Goal: Task Accomplishment & Management: Complete application form

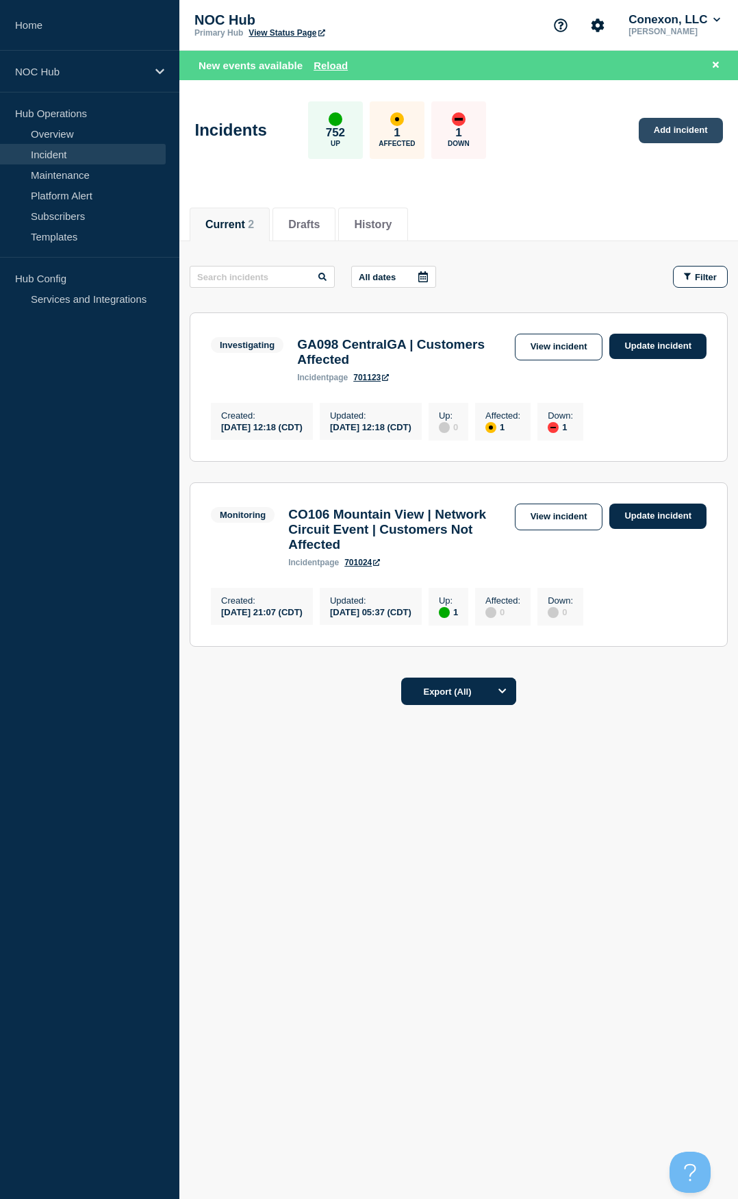
click at [668, 133] on link "Add incident" at bounding box center [681, 130] width 84 height 25
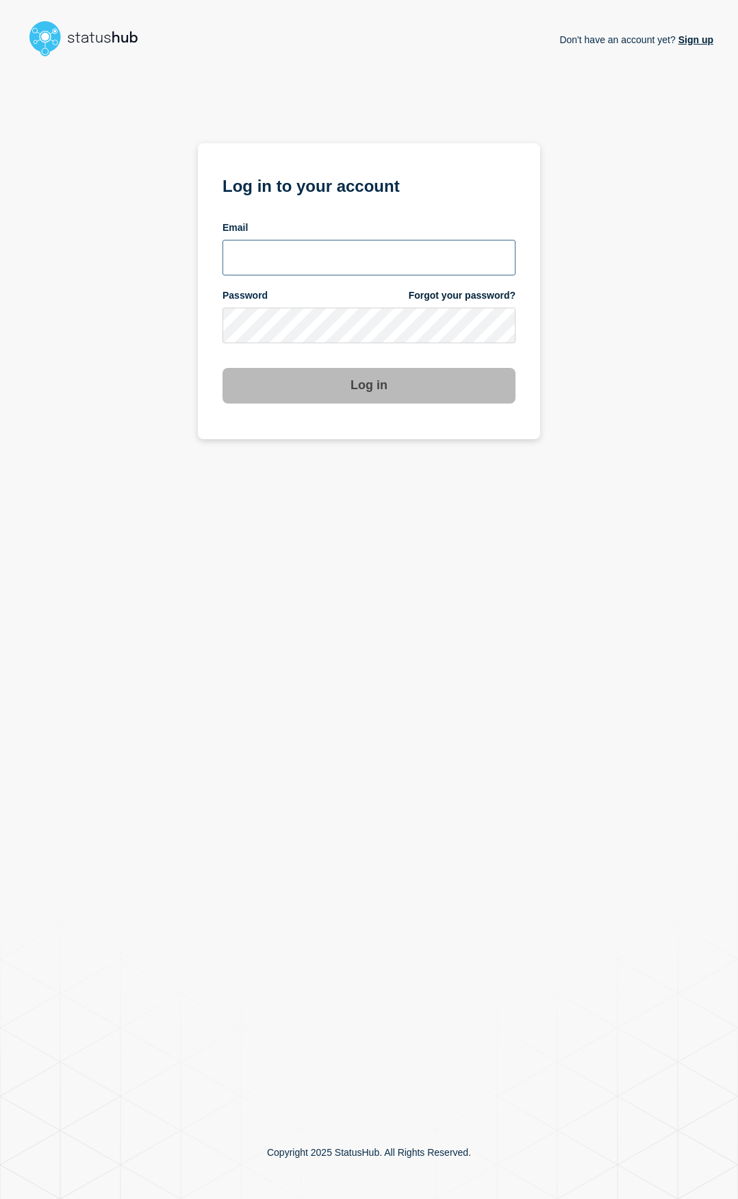
type input "ben.velasco@conexon.us"
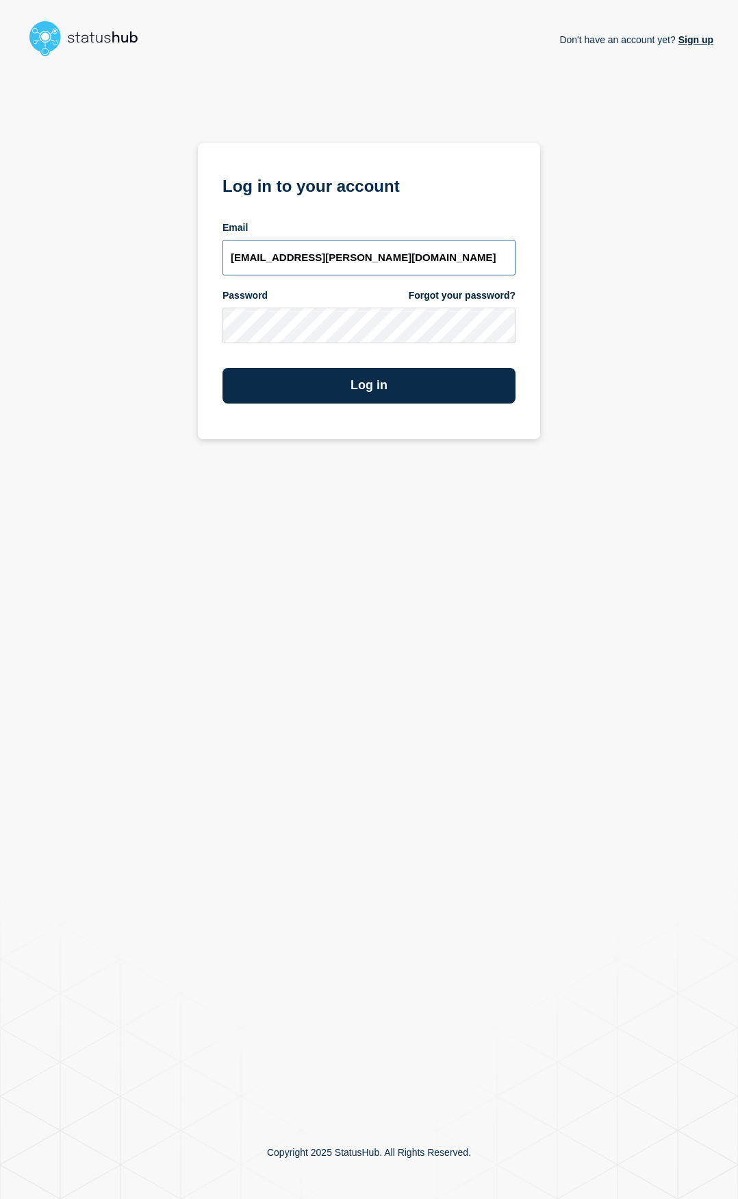
drag, startPoint x: 361, startPoint y: 249, endPoint x: 385, endPoint y: 274, distance: 34.9
click at [361, 249] on input "ben.velasco@conexon.us" at bounding box center [369, 258] width 293 height 36
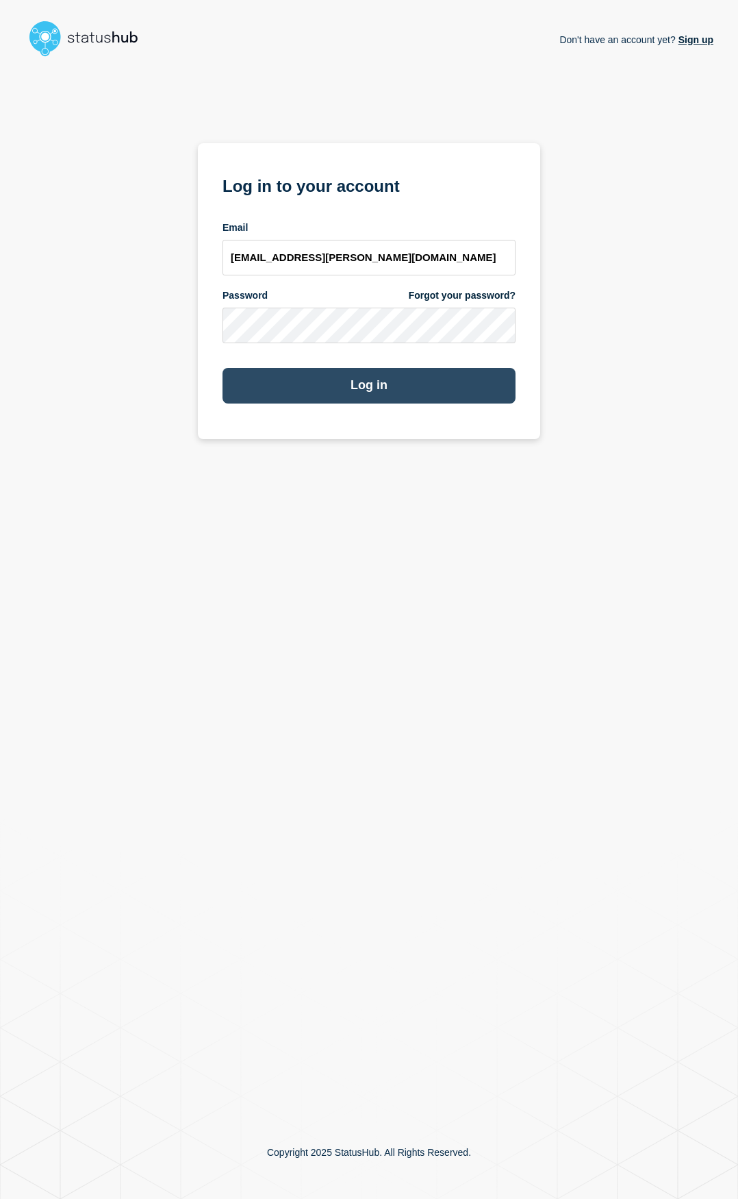
click at [398, 378] on button "Log in" at bounding box center [369, 386] width 293 height 36
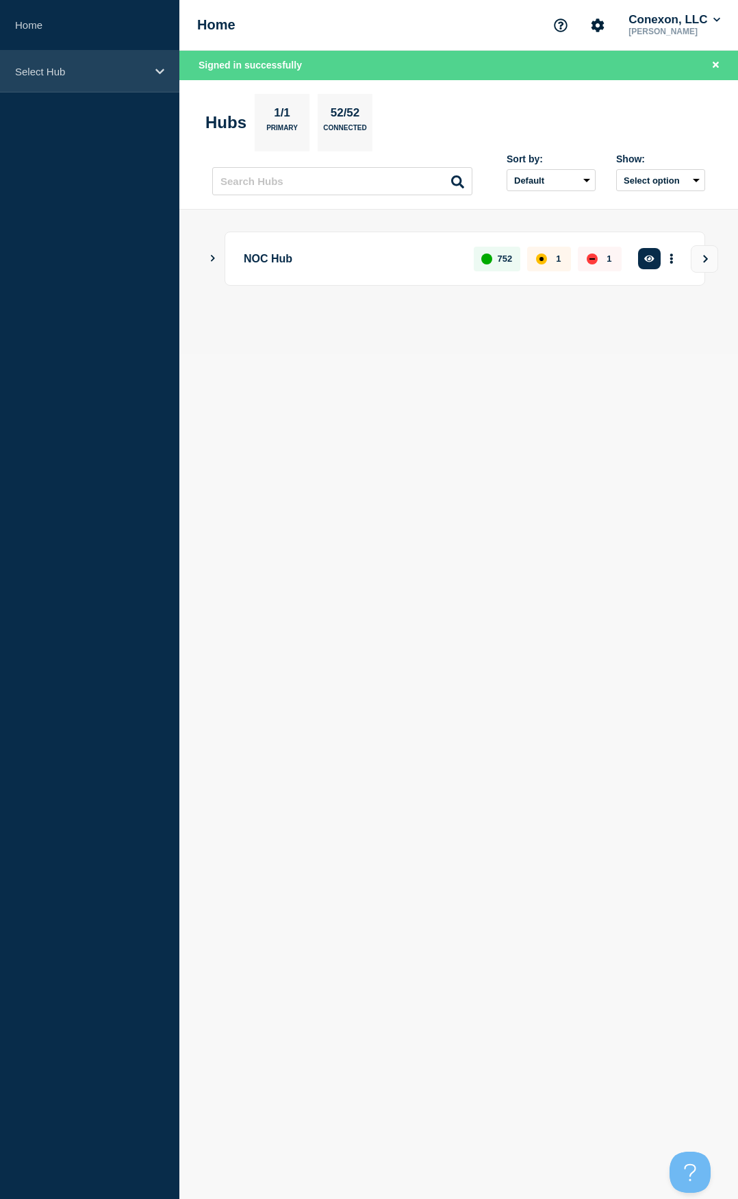
click at [97, 81] on div "Select Hub" at bounding box center [89, 72] width 179 height 42
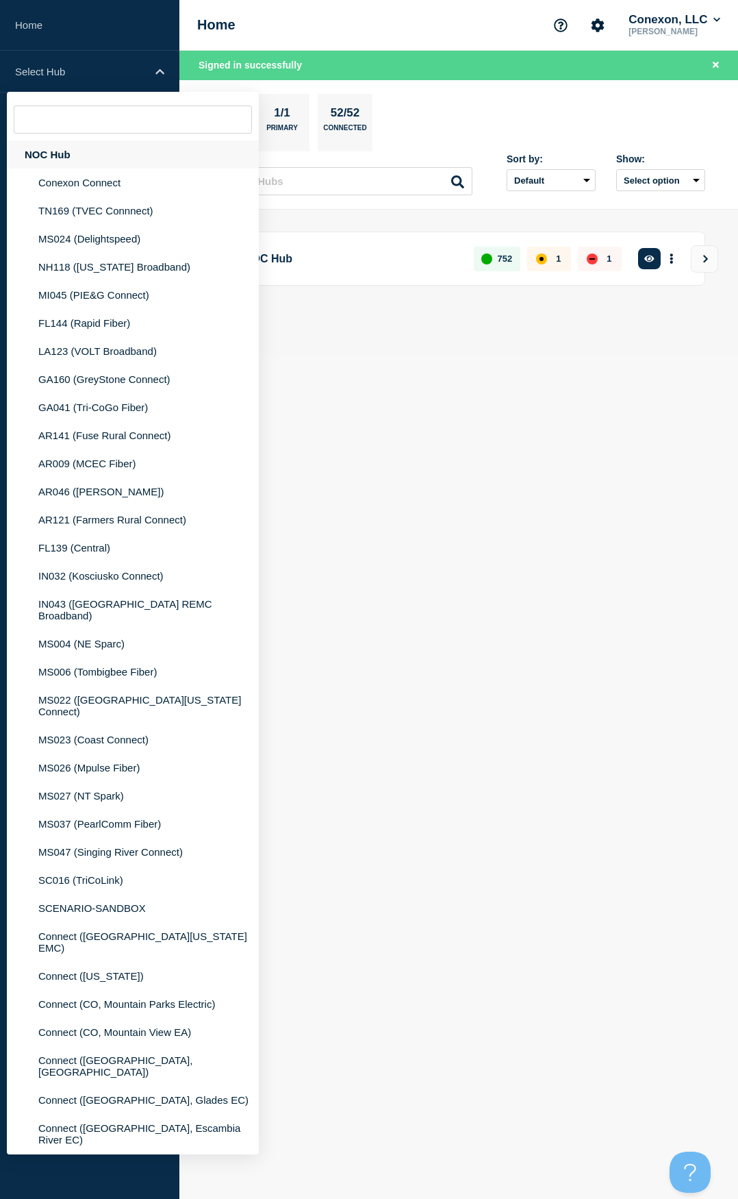
click at [76, 149] on div "NOC Hub" at bounding box center [133, 154] width 252 height 28
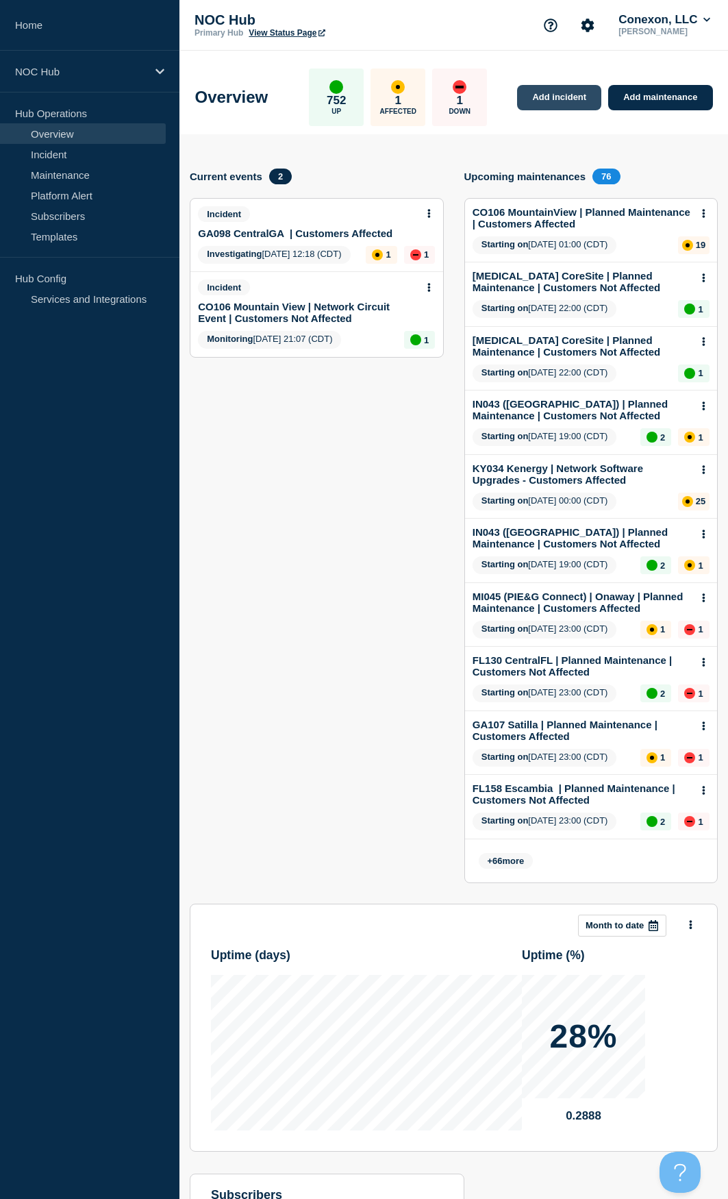
click at [571, 93] on link "Add incident" at bounding box center [559, 97] width 84 height 25
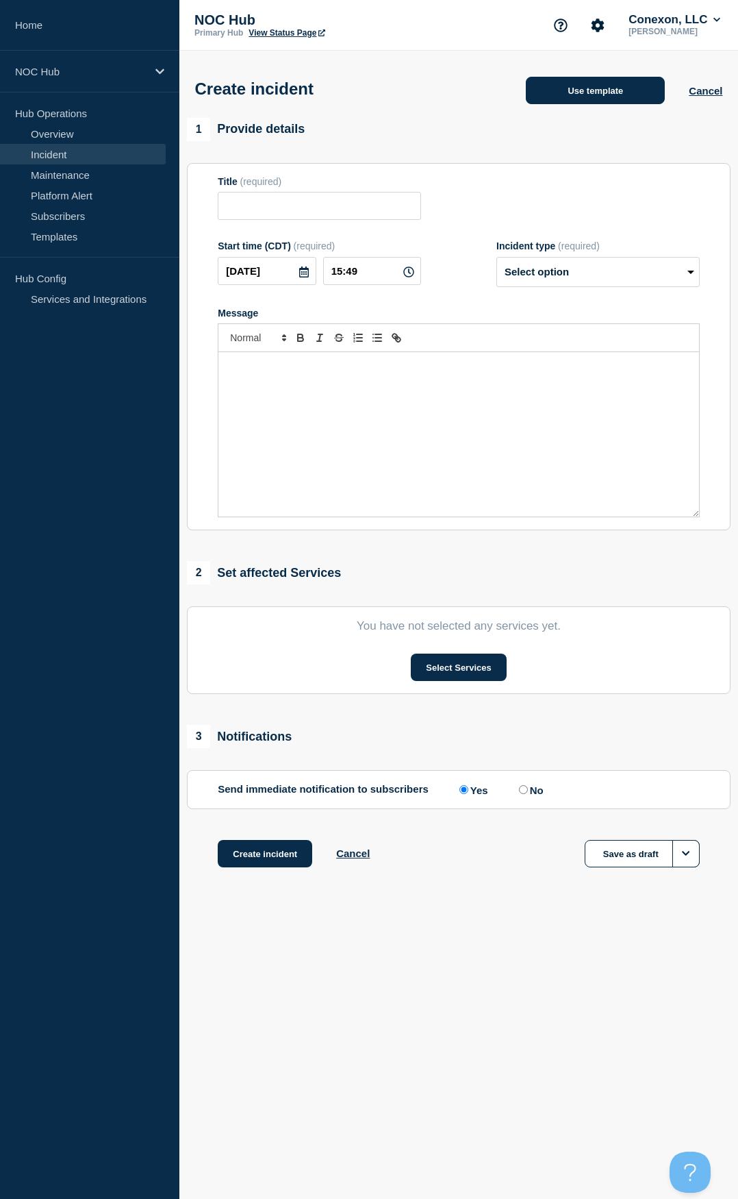
click at [605, 90] on button "Use template" at bounding box center [595, 90] width 139 height 27
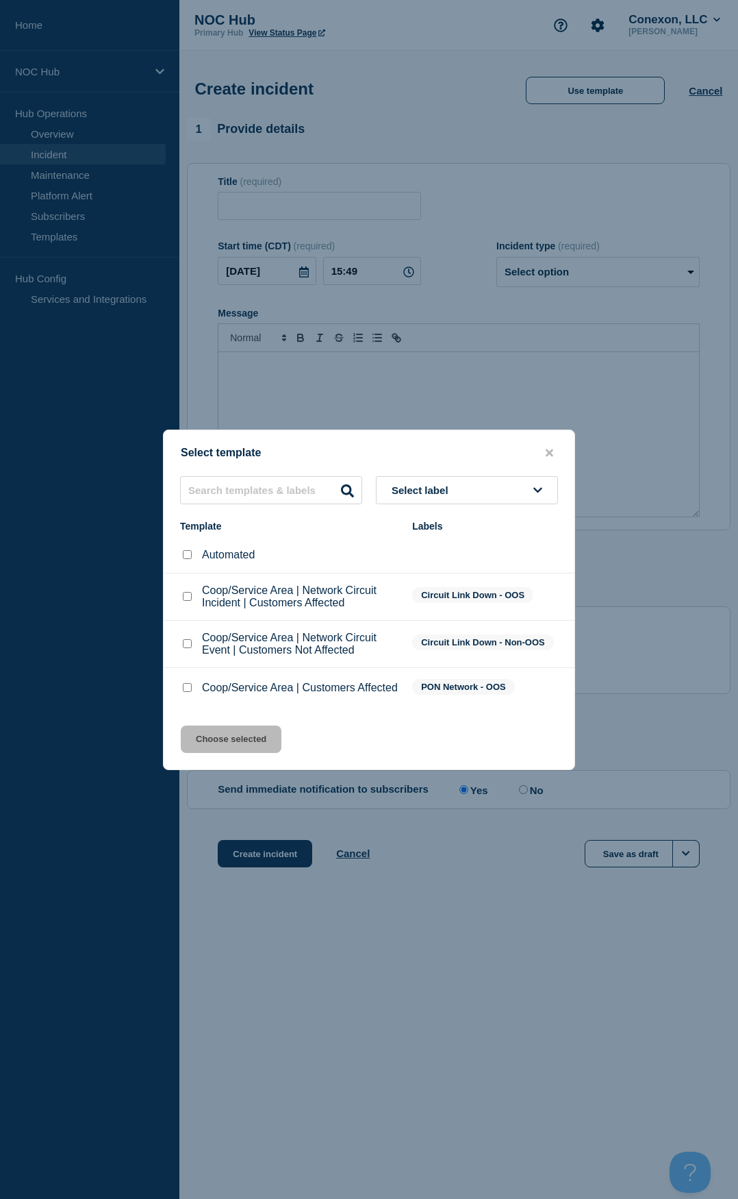
click at [187, 641] on input "Coop/Service Area | Network Circuit Event | Customers Not Affected checkbox" at bounding box center [187, 643] width 9 height 9
checkbox input "true"
drag, startPoint x: 255, startPoint y: 744, endPoint x: 259, endPoint y: 753, distance: 9.8
click at [255, 743] on button "Choose selected" at bounding box center [231, 738] width 101 height 27
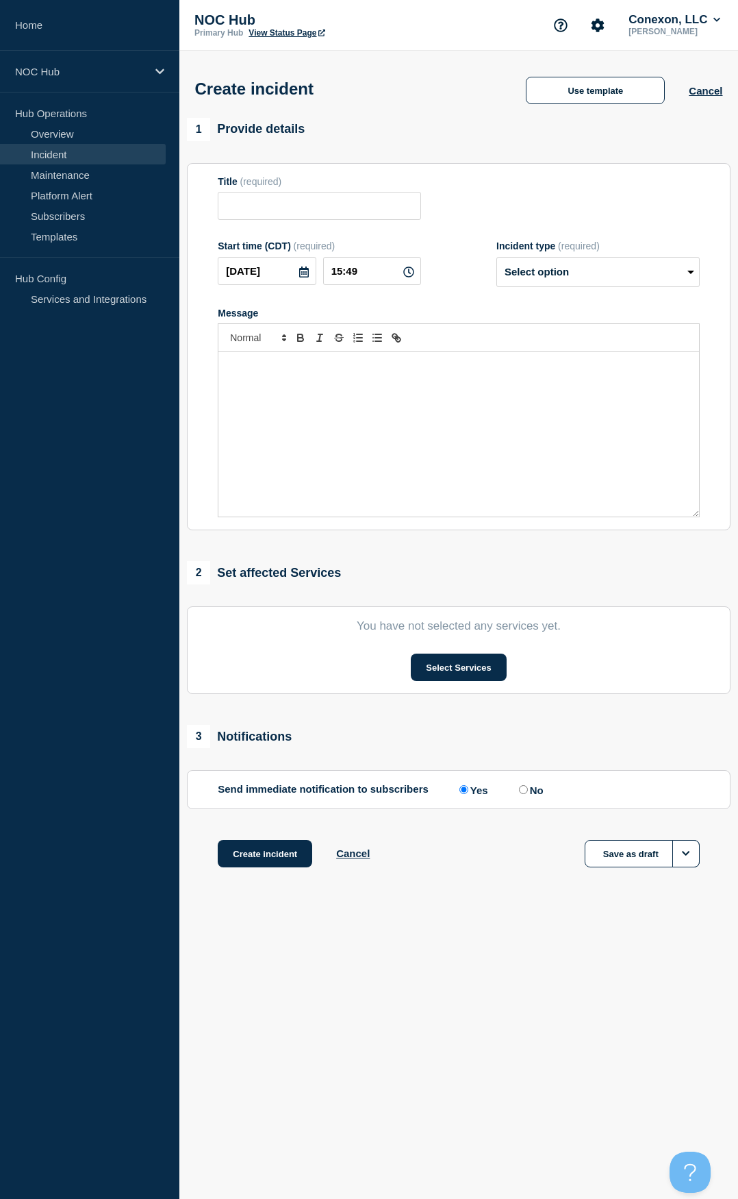
type input "Coop/Service Area | Network Circuit Event | Customers Not Affected"
select select "investigating"
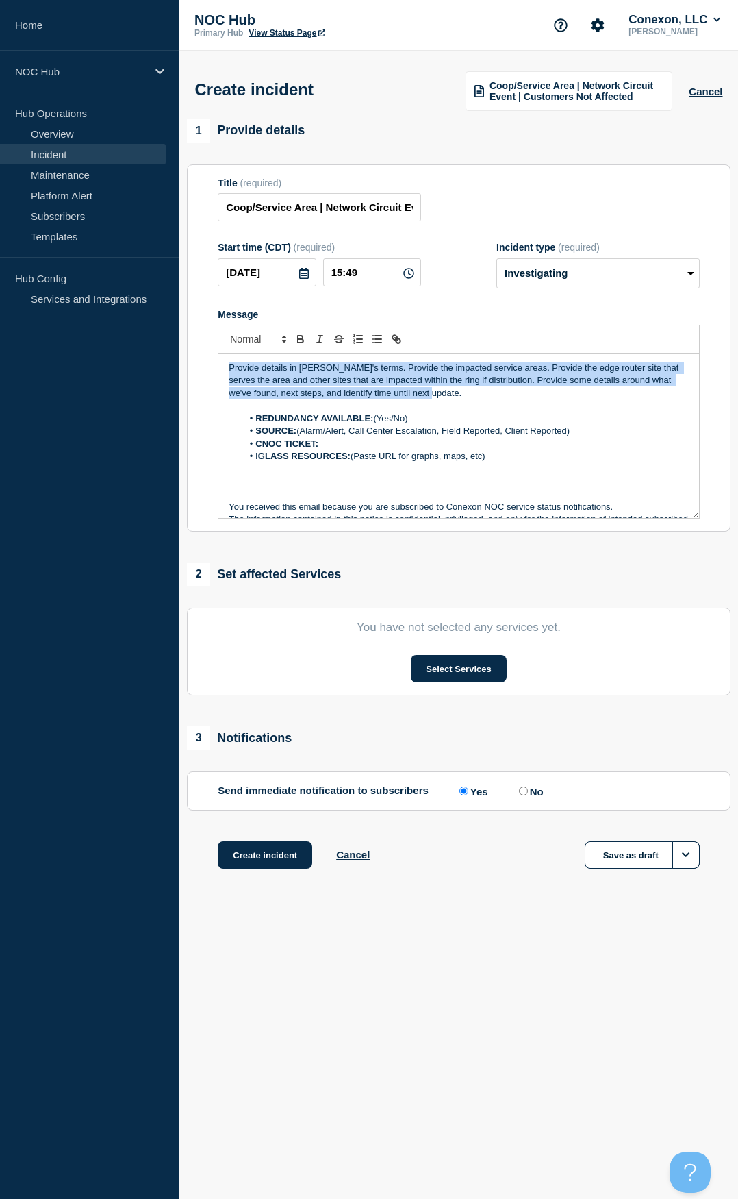
drag, startPoint x: 475, startPoint y: 396, endPoint x: 159, endPoint y: 343, distance: 320.2
click at [159, 343] on div "Home NOC Hub Hub Operations Overview Incident Maintenance Platform Alert Subscr…" at bounding box center [369, 479] width 738 height 958
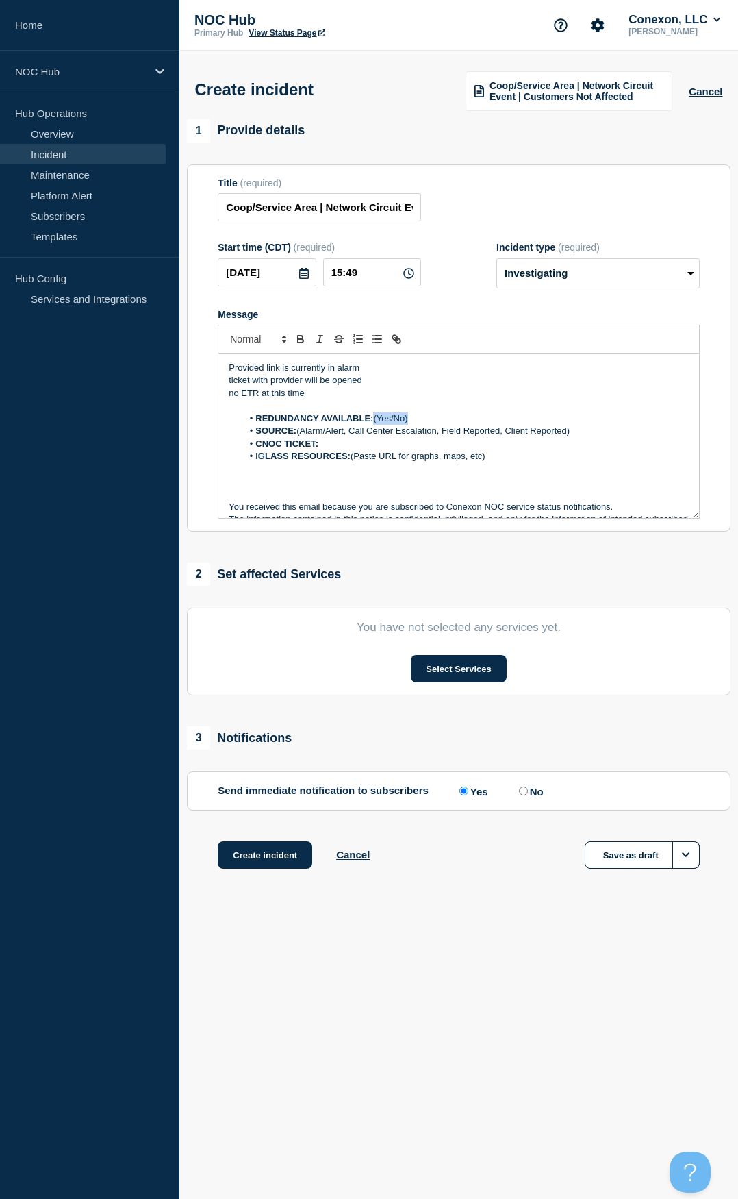
drag, startPoint x: 419, startPoint y: 416, endPoint x: 377, endPoint y: 424, distance: 41.9
click at [377, 424] on li "REDUNDANCY AVAILABLE: (Yes/No)" at bounding box center [466, 418] width 447 height 12
click at [380, 416] on strong "REDUNDANCY AVAILABLE: Ye" at bounding box center [321, 418] width 131 height 10
drag, startPoint x: 297, startPoint y: 433, endPoint x: 580, endPoint y: 434, distance: 282.9
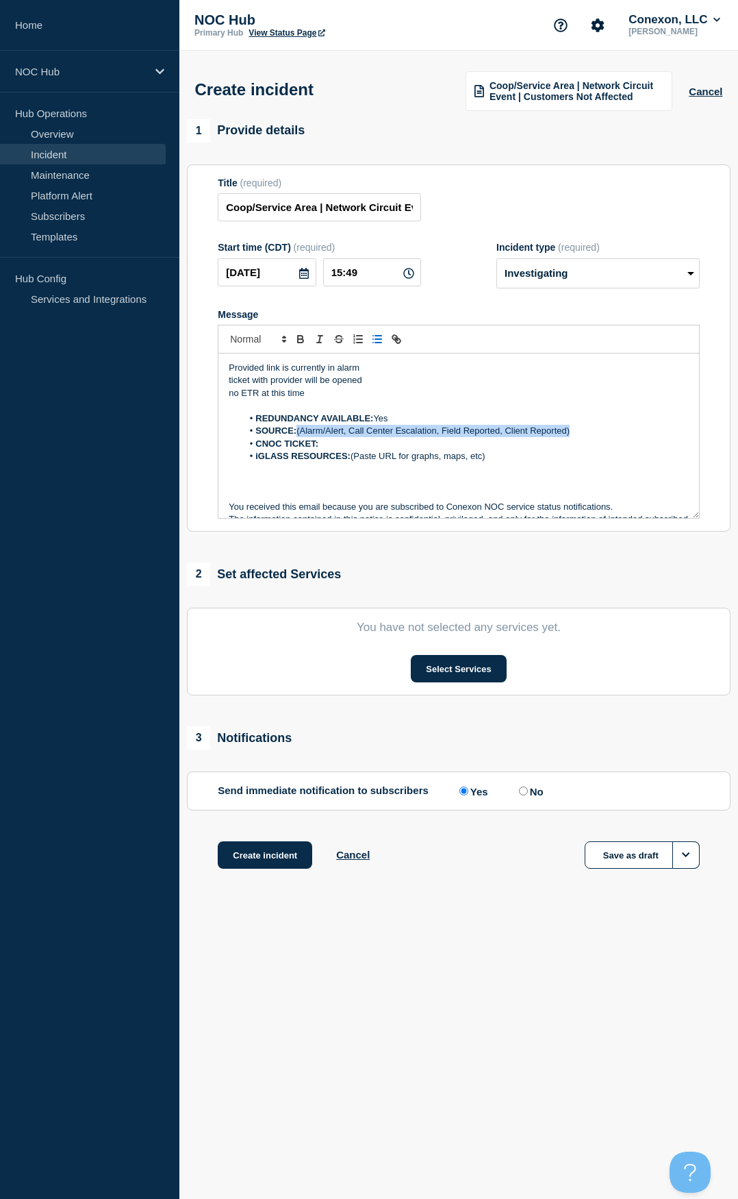
click at [580, 434] on li "SOURCE: (Alarm/Alert, Call Center Escalation, Field Reported, Client Reported)" at bounding box center [466, 431] width 447 height 12
click at [445, 450] on li "CNOC TICKET:" at bounding box center [466, 444] width 447 height 12
click at [466, 445] on li "CNOC TICKET:" at bounding box center [466, 444] width 447 height 12
drag, startPoint x: 356, startPoint y: 457, endPoint x: 508, endPoint y: 455, distance: 152.1
click at [508, 455] on li "iGLASS RESOURCES: (Paste URL for graphs, maps, etc)" at bounding box center [466, 456] width 447 height 12
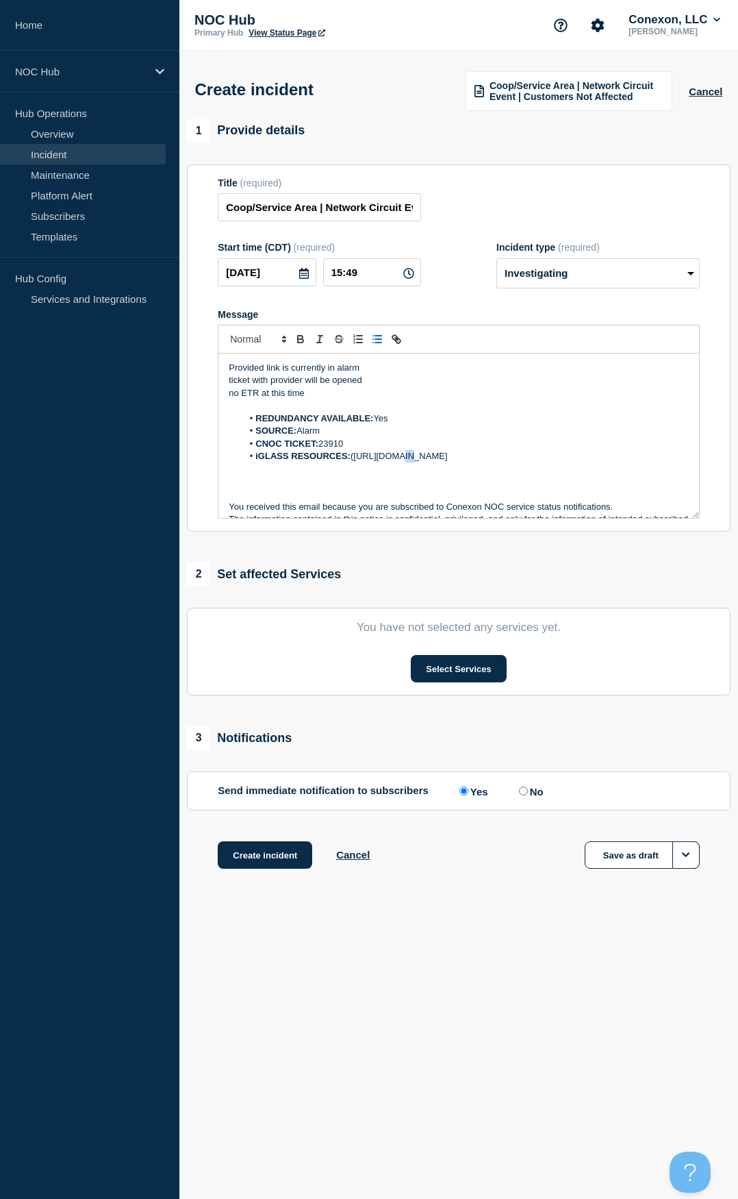
click at [399, 458] on li "iGLASS RESOURCES: (https://noc.iglass.net/jglass/network/availSummary/poll/6457…" at bounding box center [466, 456] width 447 height 12
drag, startPoint x: 365, startPoint y: 469, endPoint x: 358, endPoint y: 455, distance: 16.2
click at [358, 455] on li "iGLASS RESOURCES: (https://noc.iglass.net/jglass/network/availSummary/poll/6457…" at bounding box center [466, 456] width 447 height 12
drag, startPoint x: 353, startPoint y: 462, endPoint x: 452, endPoint y: 493, distance: 104.0
click at [419, 462] on li "iGLASS RESOURCES: iGlass graph" at bounding box center [466, 456] width 447 height 12
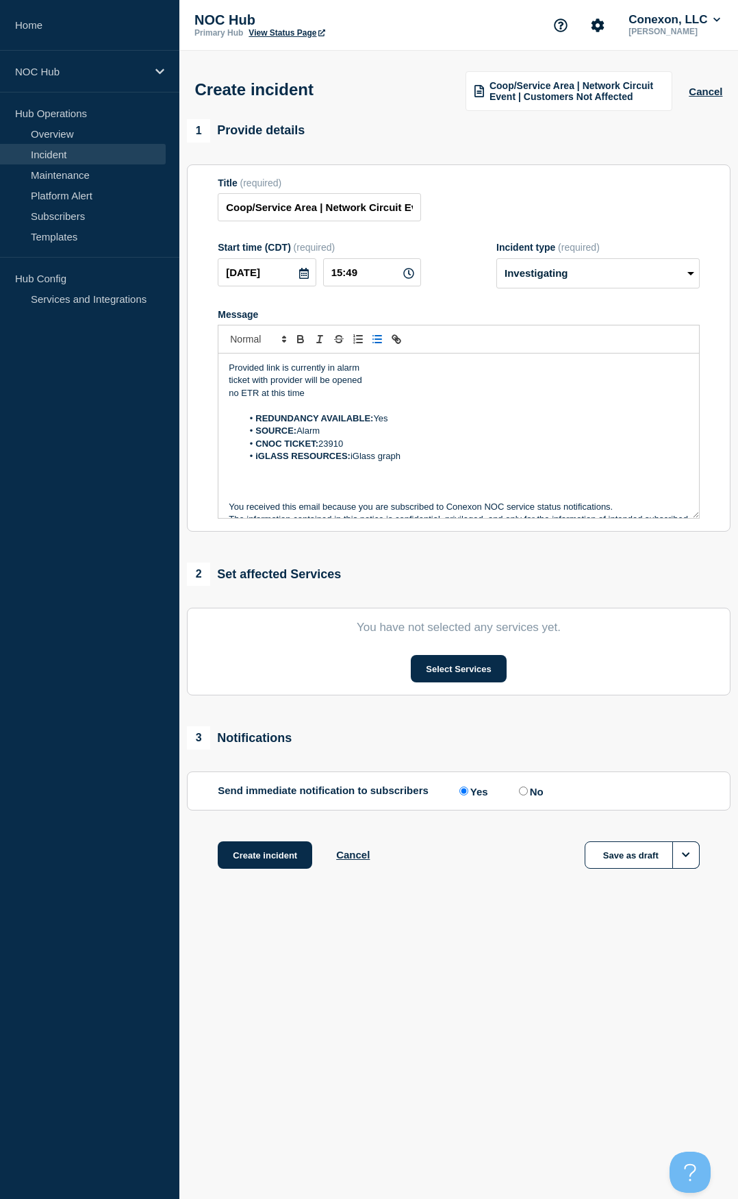
drag, startPoint x: 567, startPoint y: 617, endPoint x: 580, endPoint y: 612, distance: 14.8
click at [580, 612] on section "You have not selected any services yet. Select Services" at bounding box center [459, 652] width 544 height 88
click at [418, 454] on li "iGLASS RESOURCES: iGlass graph" at bounding box center [466, 456] width 447 height 12
drag, startPoint x: 401, startPoint y: 456, endPoint x: 360, endPoint y: 456, distance: 41.1
click at [360, 456] on li "iGLASS RESOURCES: iGlass graph" at bounding box center [466, 456] width 447 height 12
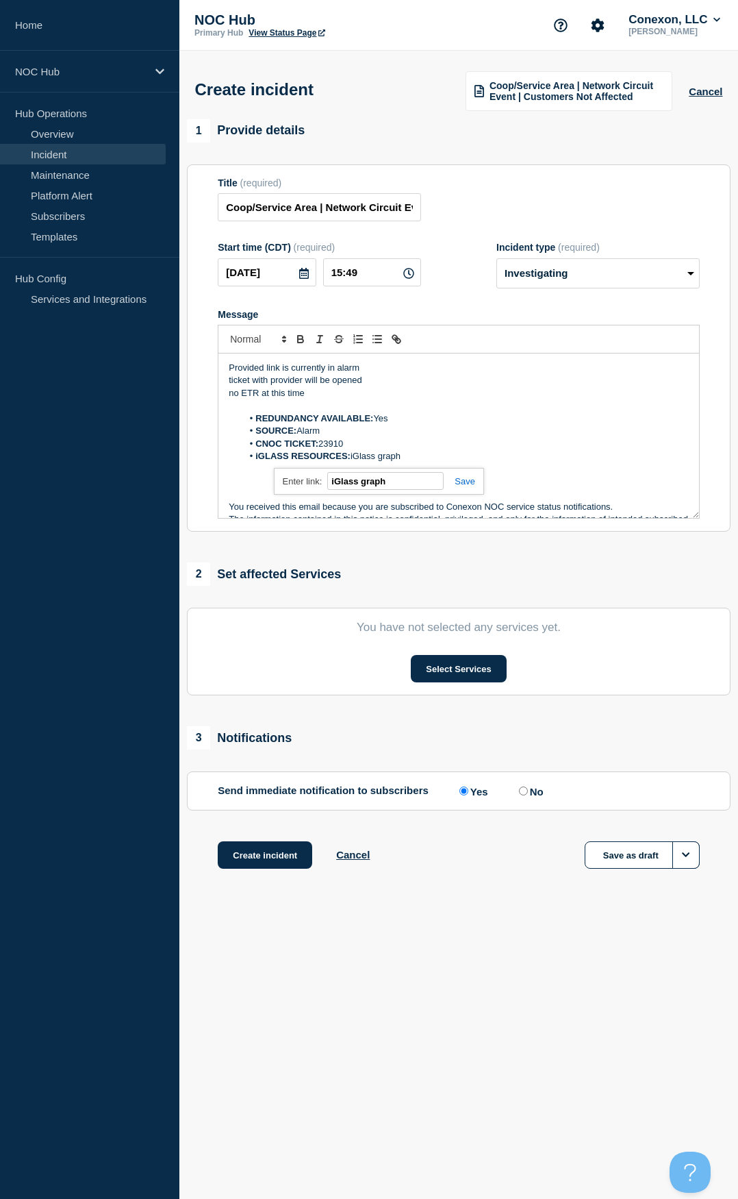
paste input "https://noc.iglass.net/jglass/network/availSummary/poll/645781?cust=conexon-con…"
type input "https://noc.iglass.net/jglass/network/availSummary/poll/645781?cust=conexon-con…"
click at [468, 588] on div "2 Set affected Services You have not selected any services yet. Select Services" at bounding box center [459, 628] width 544 height 133
click at [459, 675] on button "Select Services" at bounding box center [458, 668] width 95 height 27
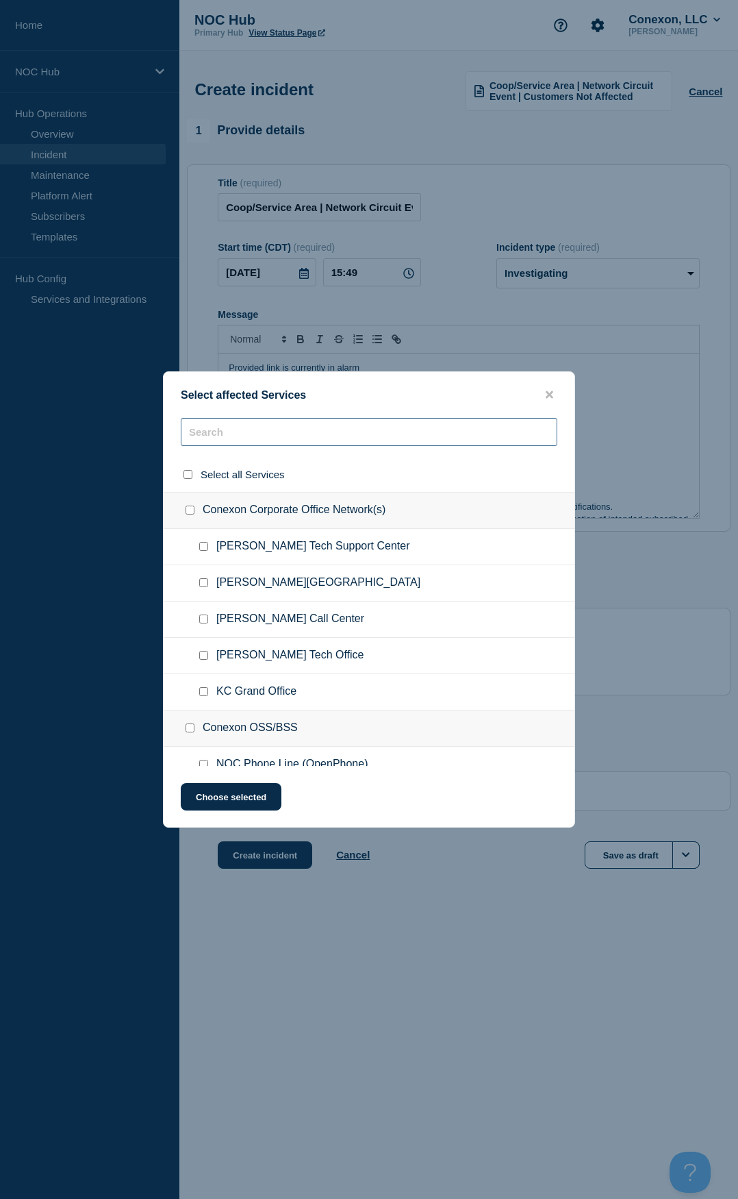
click at [257, 433] on input "text" at bounding box center [369, 432] width 377 height 28
type input "core"
click at [204, 584] on input "Core Data Network (DIA & Voice) checkbox" at bounding box center [203, 582] width 9 height 9
checkbox input "true"
click at [270, 435] on input "core" at bounding box center [369, 432] width 377 height 28
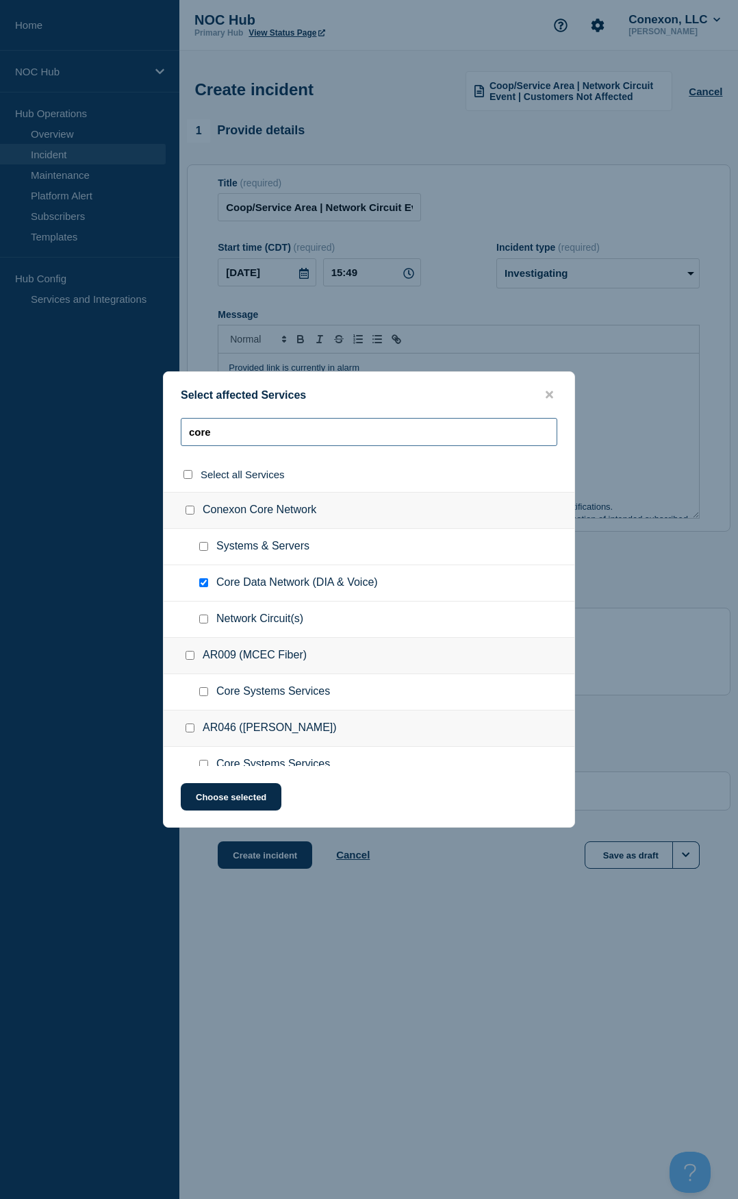
click at [269, 436] on input "core" at bounding box center [369, 432] width 377 height 28
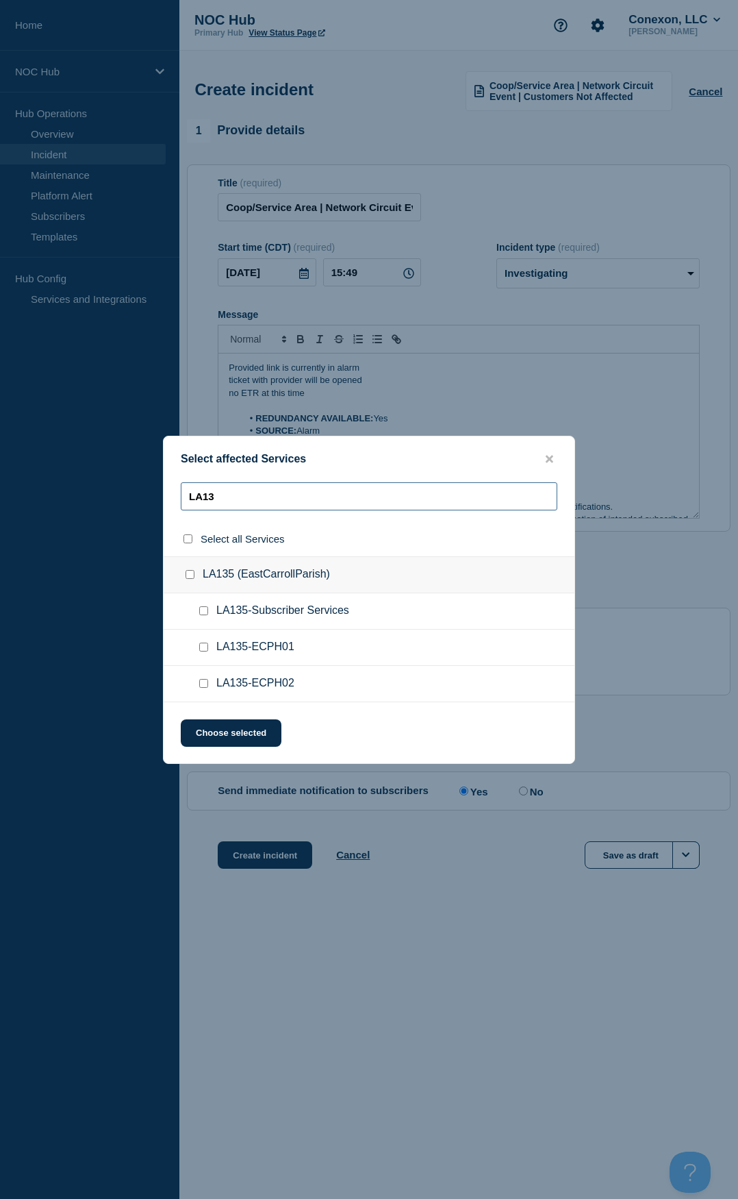
click at [233, 500] on input "LA13" at bounding box center [369, 496] width 377 height 28
type input "LA13"
click at [204, 613] on input "LA135-Subscriber Services checkbox" at bounding box center [203, 610] width 9 height 9
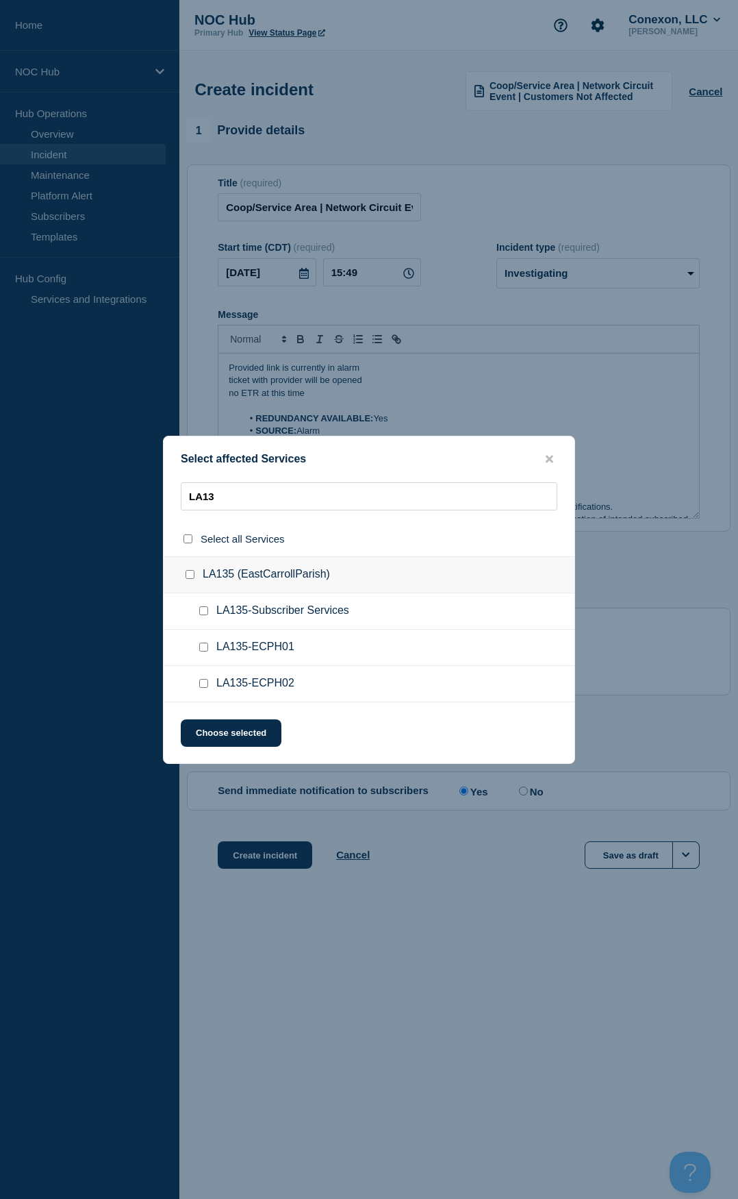
checkbox input "true"
click at [222, 747] on button "Choose selected" at bounding box center [231, 732] width 101 height 27
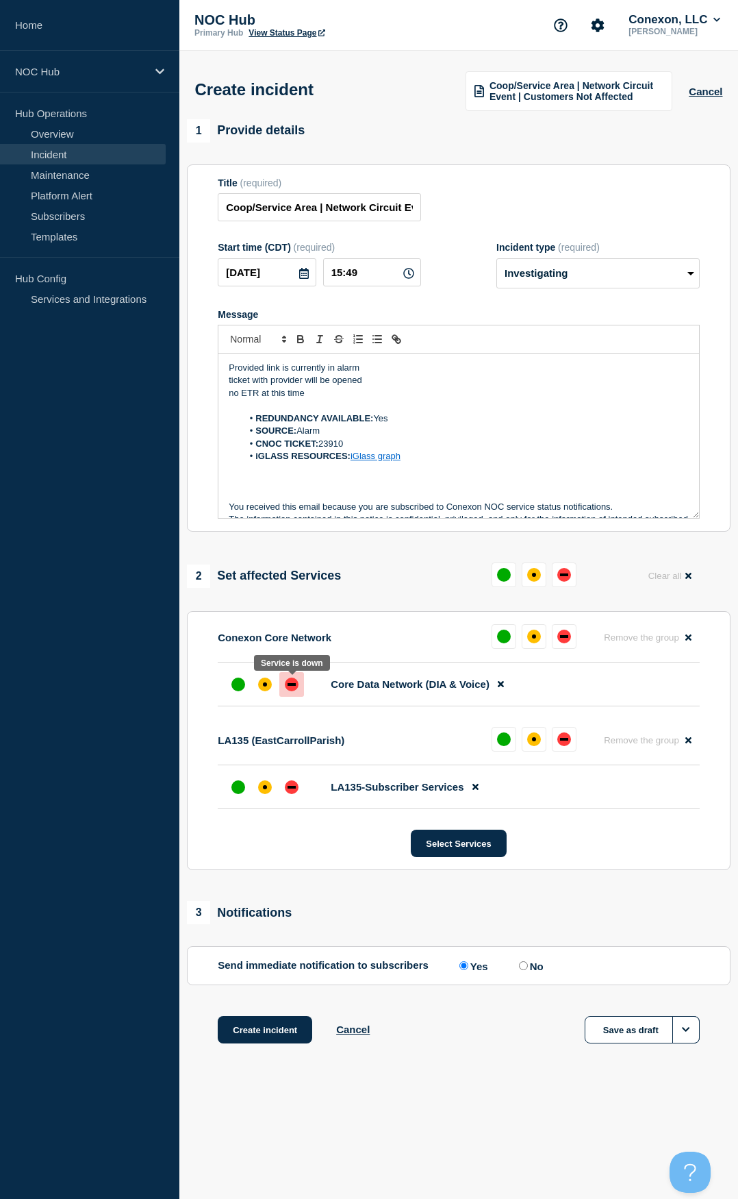
click at [285, 688] on div "down" at bounding box center [292, 685] width 14 height 14
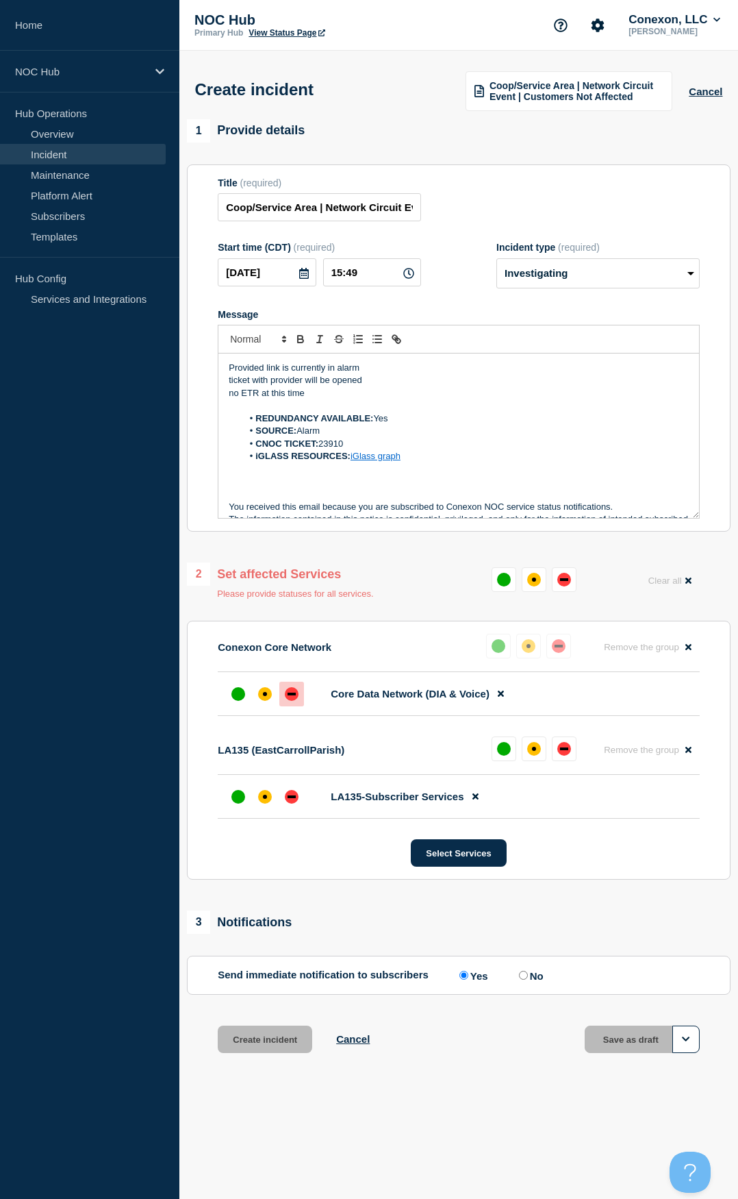
click at [240, 804] on div "up" at bounding box center [239, 797] width 14 height 14
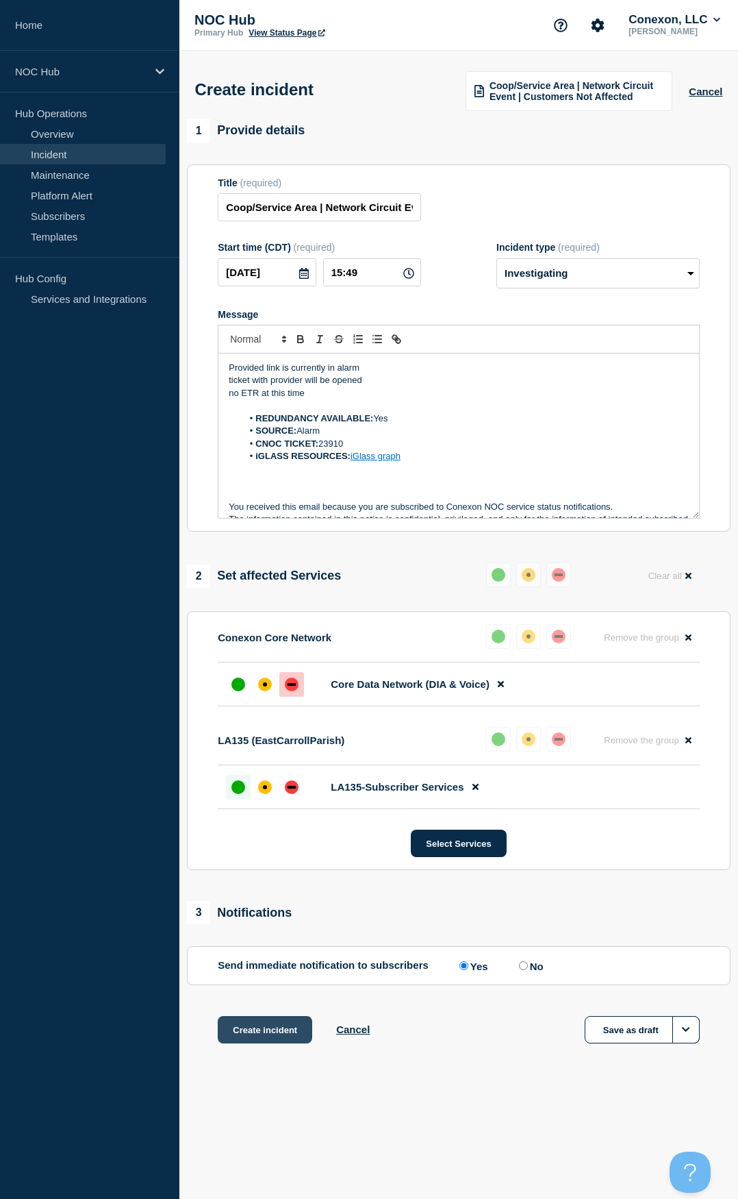
click at [266, 1026] on button "Create incident" at bounding box center [265, 1029] width 95 height 27
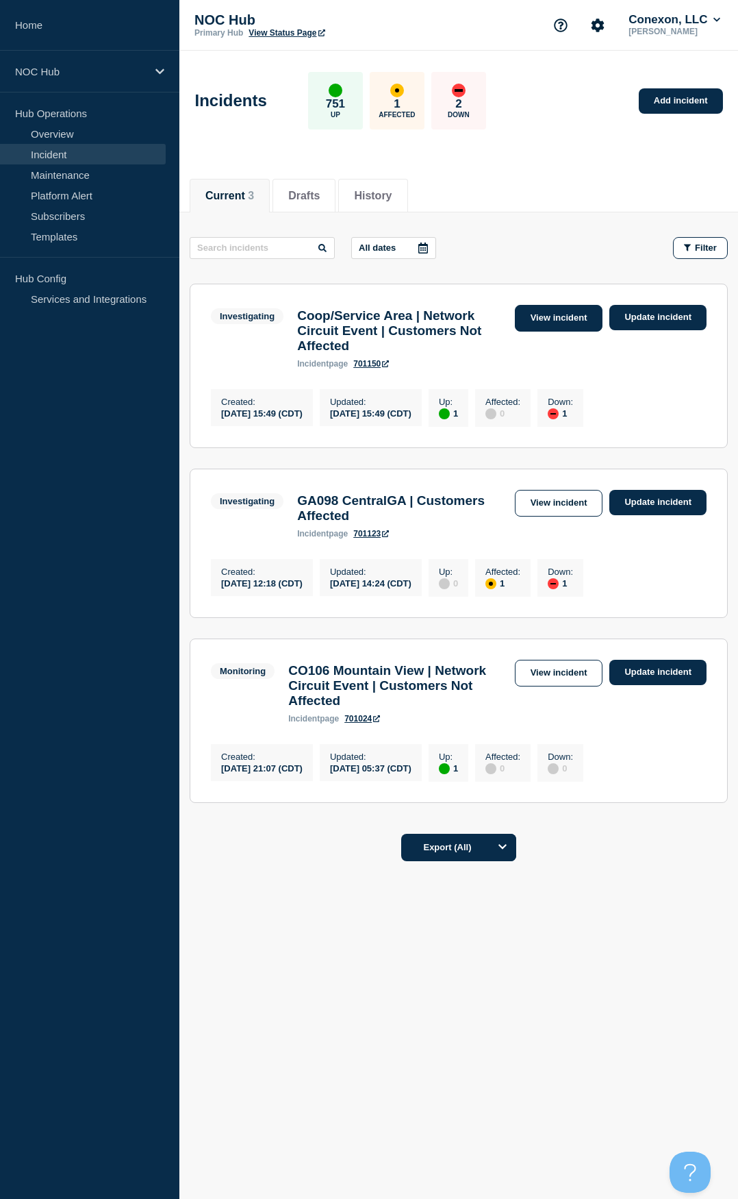
click at [543, 312] on link "View incident" at bounding box center [559, 318] width 88 height 27
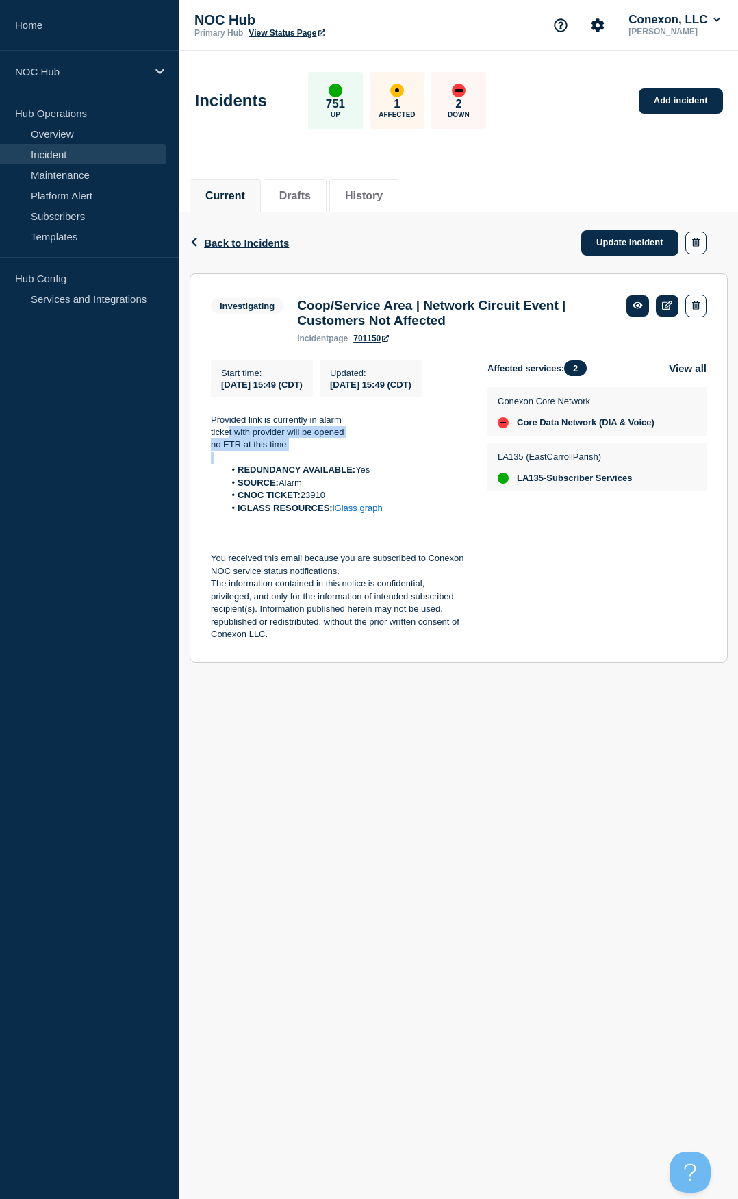
drag, startPoint x: 346, startPoint y: 474, endPoint x: 238, endPoint y: 461, distance: 108.3
click at [232, 460] on div "Provided link is currently in alarm ticket with provider will be opened no ETR …" at bounding box center [338, 527] width 255 height 227
copy p "R at this time"
click at [314, 438] on p "ticket with provider will be opened" at bounding box center [338, 432] width 255 height 12
drag, startPoint x: 264, startPoint y: 453, endPoint x: 210, endPoint y: 438, distance: 56.2
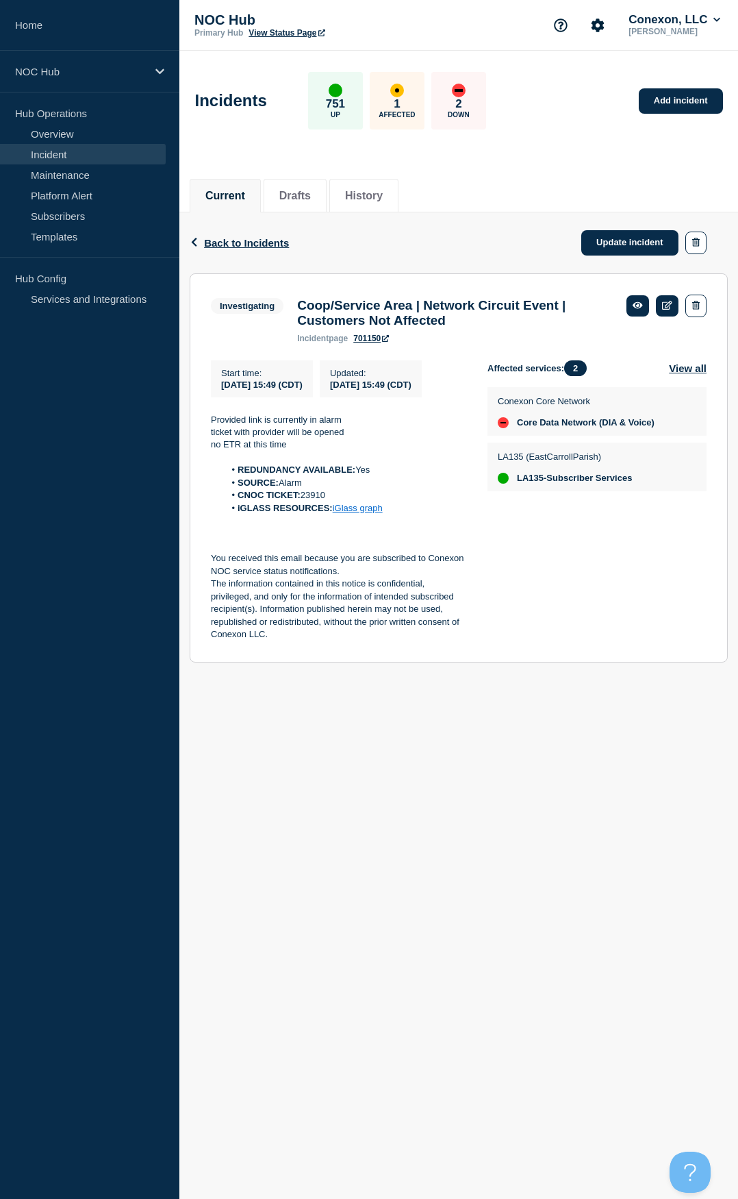
click at [210, 438] on section "Investigating Coop/Service Area | Network Circuit Event | Customers Not Affecte…" at bounding box center [459, 467] width 538 height 389
copy div "Provided link is currently in alarm ticket with provider will be opened no ETR …"
click at [628, 240] on link "Update incident" at bounding box center [630, 242] width 97 height 25
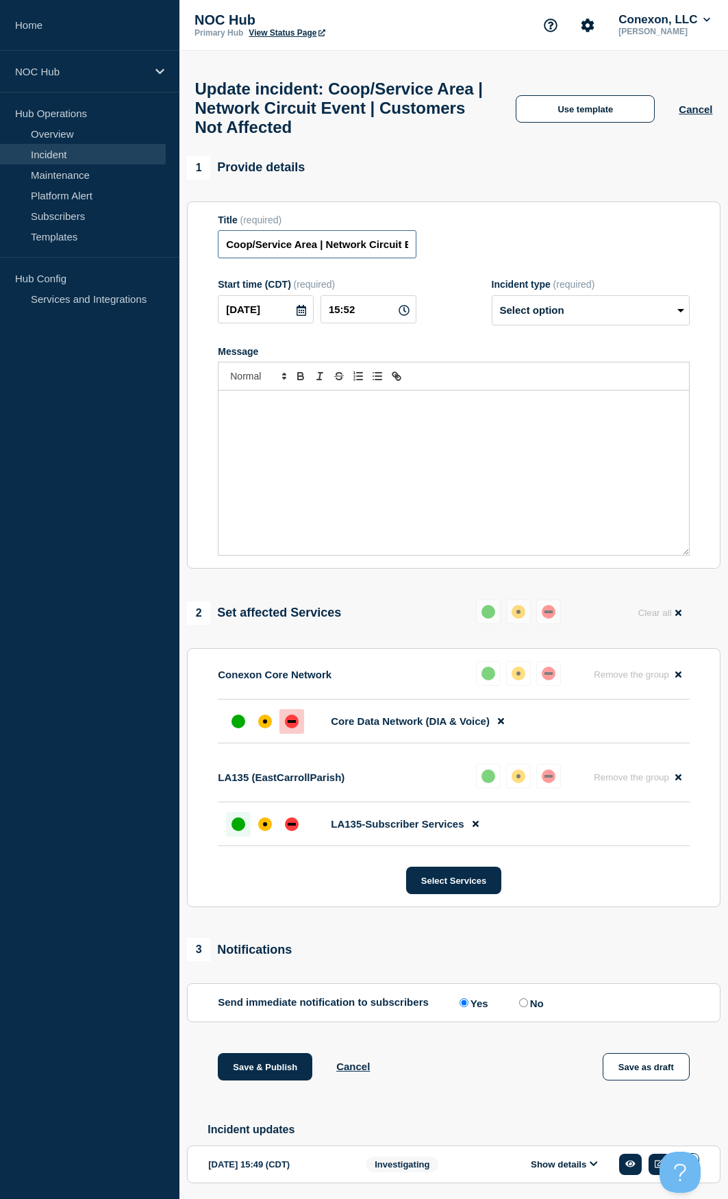
drag, startPoint x: 317, startPoint y: 253, endPoint x: 199, endPoint y: 253, distance: 118.5
click at [199, 253] on section "Title (required) Coop/Service Area | Network Circuit Event | Customers Not Affe…" at bounding box center [454, 385] width 534 height 368
type input "LA135 ECPH | Network Circuit Event | Customers Not Affected"
drag, startPoint x: 515, startPoint y: 141, endPoint x: 512, endPoint y: 149, distance: 8.0
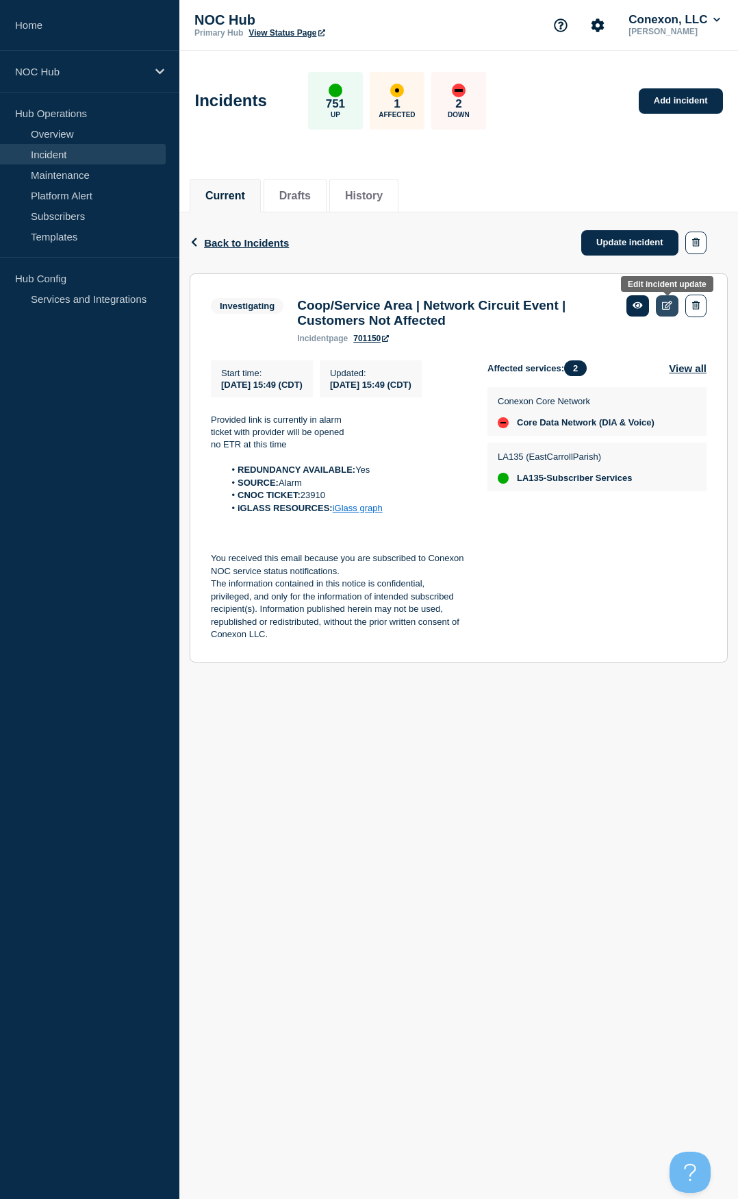
click at [667, 307] on icon at bounding box center [667, 305] width 10 height 9
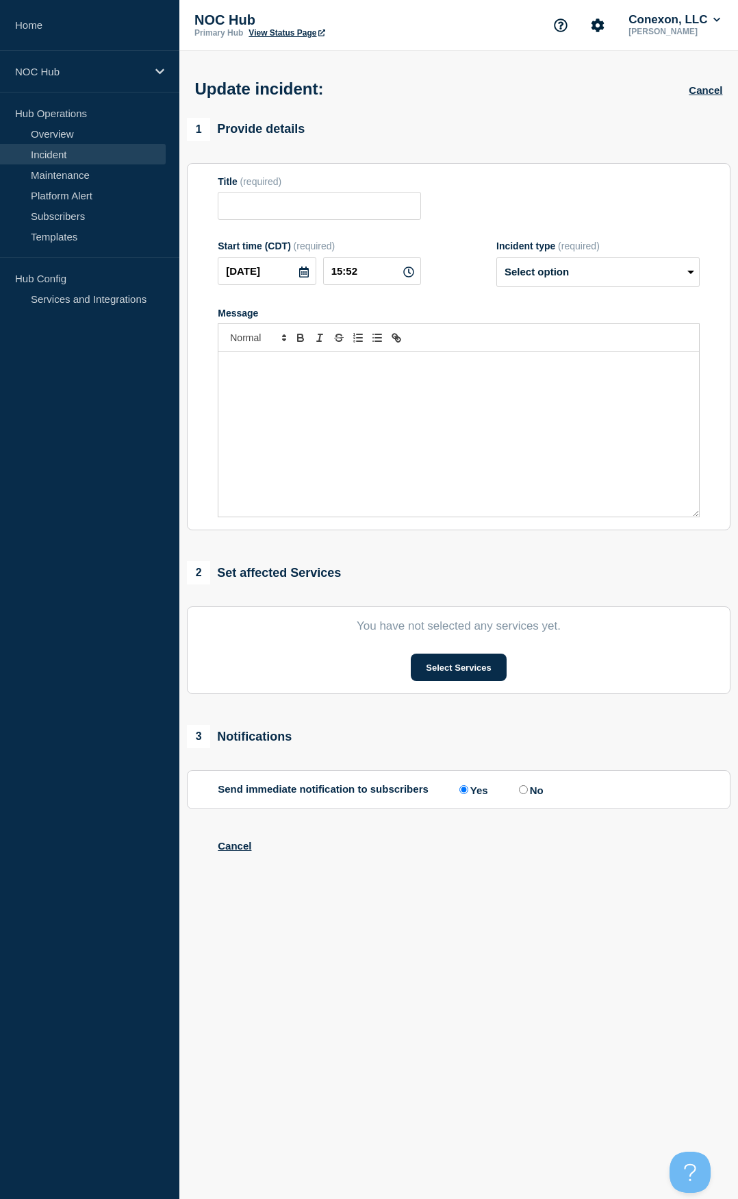
type input "Coop/Service Area | Network Circuit Event | Customers Not Affected"
type input "15:49"
select select "investigating"
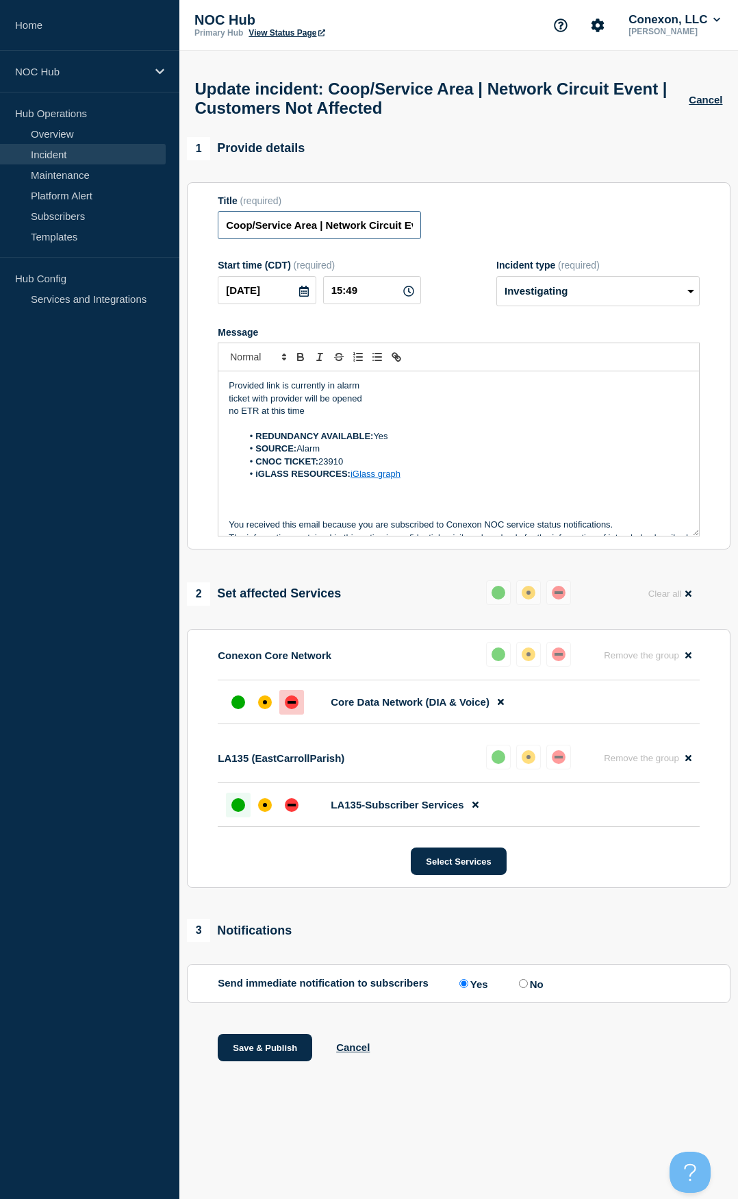
drag, startPoint x: 315, startPoint y: 236, endPoint x: 170, endPoint y: 236, distance: 145.2
click at [170, 237] on div "Home NOC Hub Hub Operations Overview Incident Maintenance Platform Alert Subscr…" at bounding box center [369, 558] width 738 height 1116
type input "LA135 ECPH | Network Circuit Event | Customers Not Affected"
click at [284, 1056] on button "Save & Publish" at bounding box center [265, 1047] width 95 height 27
